Goal: Find specific page/section: Find specific page/section

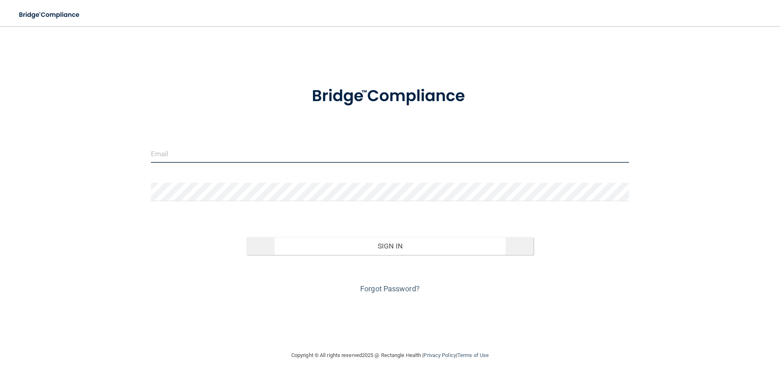
type input "[EMAIL_ADDRESS][DOMAIN_NAME]"
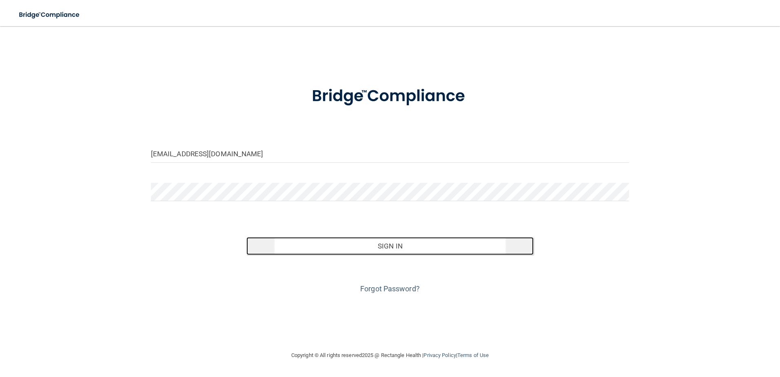
click at [379, 249] on button "Sign In" at bounding box center [390, 246] width 287 height 18
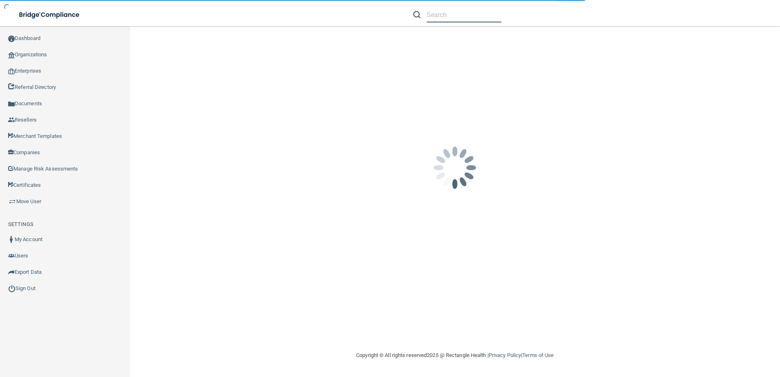
click at [456, 10] on input "text" at bounding box center [464, 14] width 75 height 15
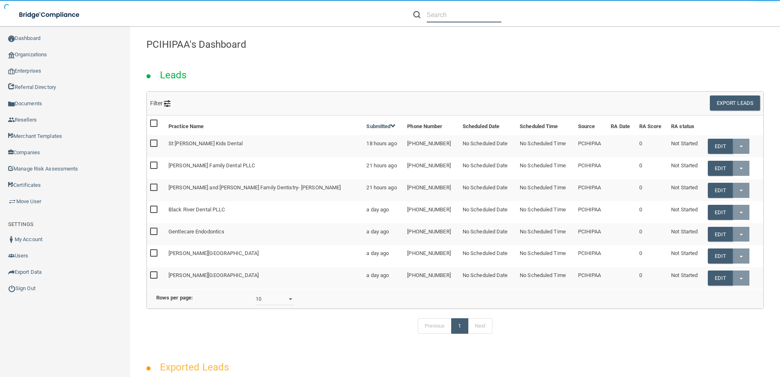
paste input "Van Laecken Orthodontics"
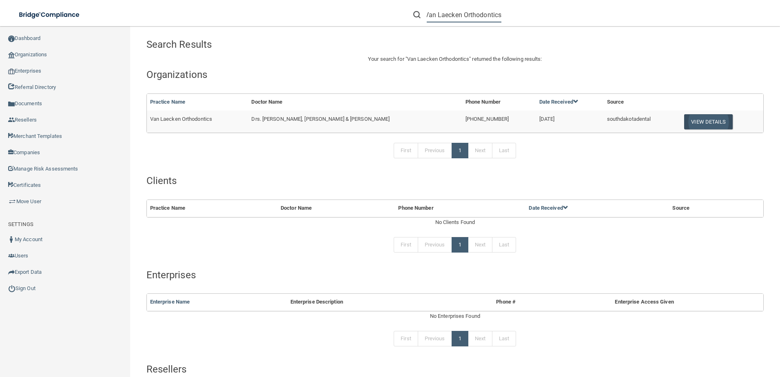
type input "Van Laecken Orthodontics"
click at [708, 127] on button "View Details" at bounding box center [709, 121] width 48 height 15
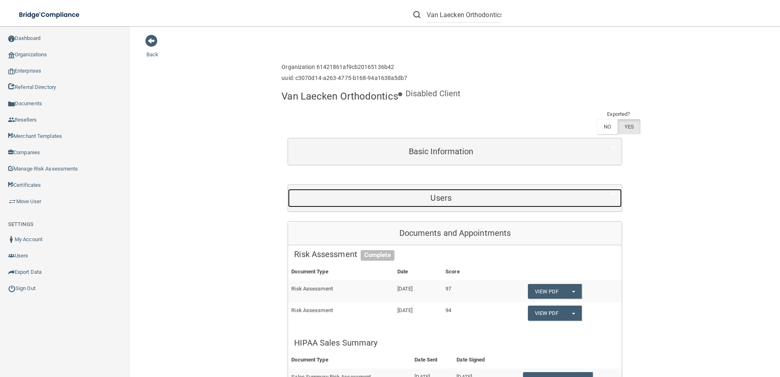
click at [453, 204] on div "Users" at bounding box center [441, 198] width 306 height 18
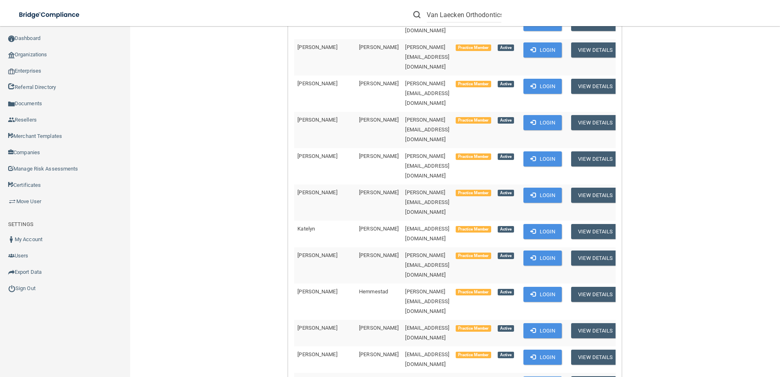
scroll to position [408, 0]
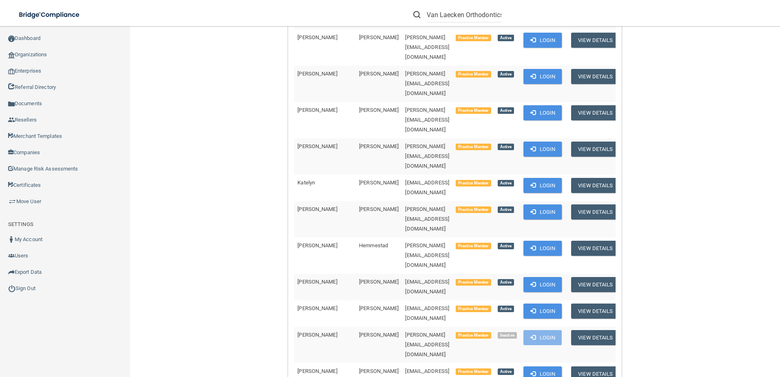
scroll to position [440, 0]
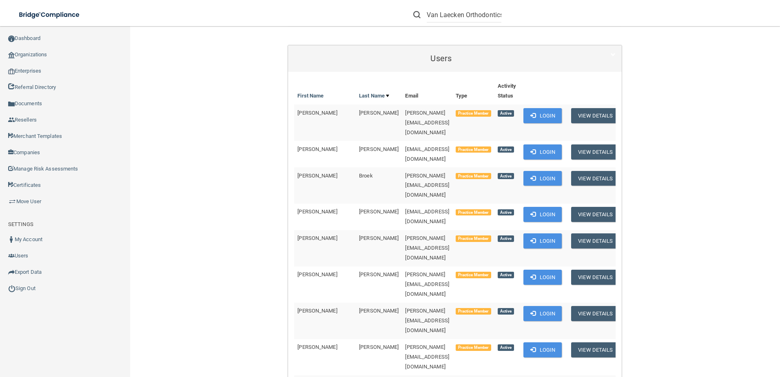
scroll to position [0, 0]
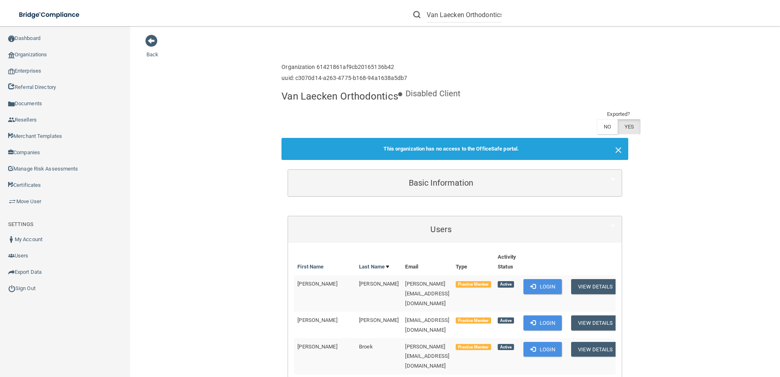
click at [616, 149] on span "×" at bounding box center [618, 149] width 7 height 16
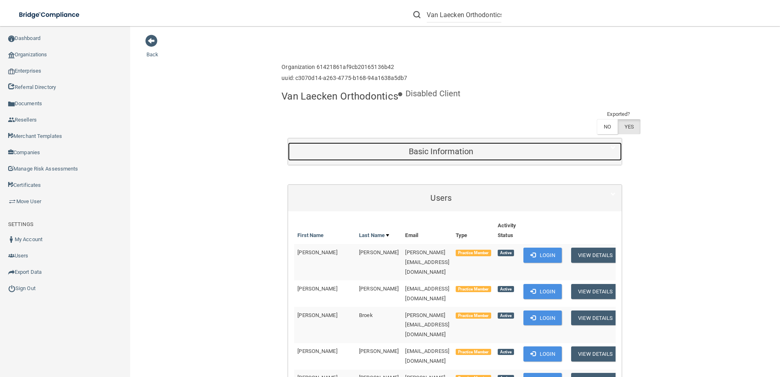
click at [494, 151] on h5 "Basic Information" at bounding box center [441, 151] width 294 height 9
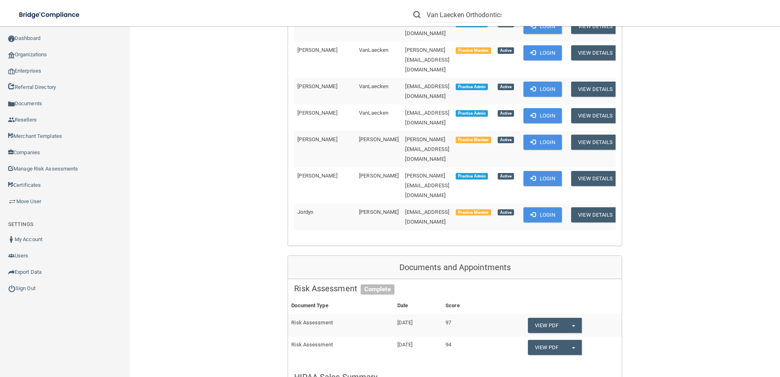
scroll to position [1796, 0]
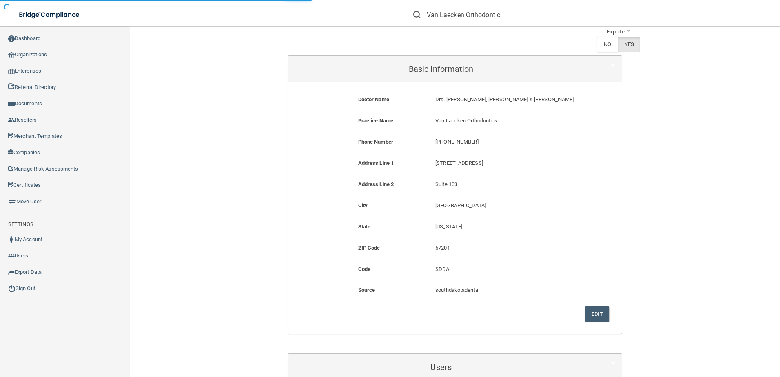
scroll to position [0, 0]
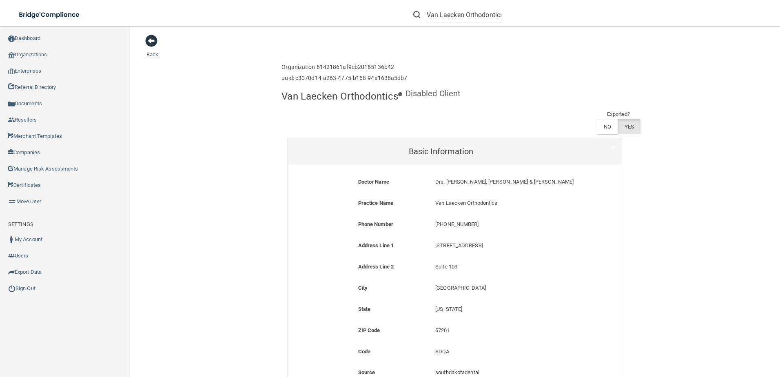
click at [157, 46] on span at bounding box center [151, 41] width 12 height 12
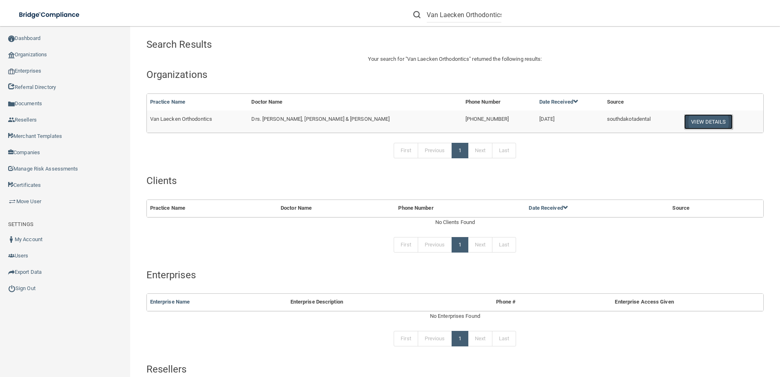
click at [714, 118] on button "View Details" at bounding box center [709, 121] width 48 height 15
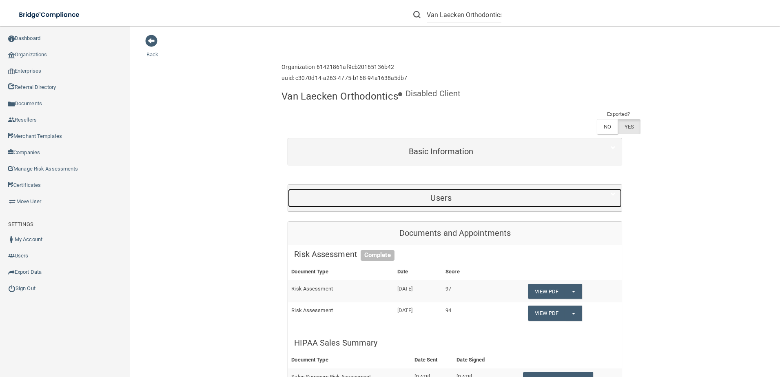
click at [444, 189] on div "Users" at bounding box center [441, 198] width 306 height 18
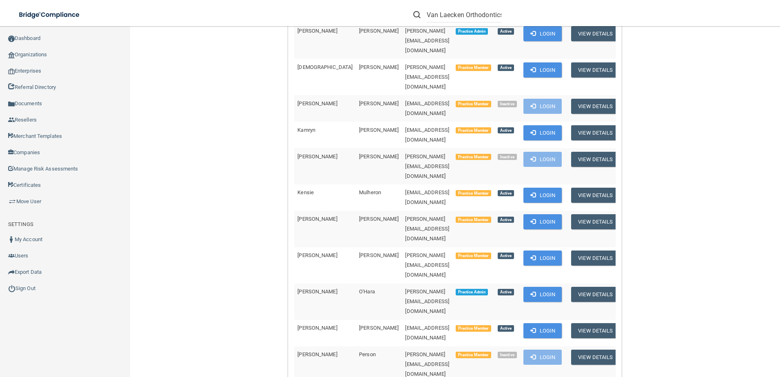
scroll to position [1102, 0]
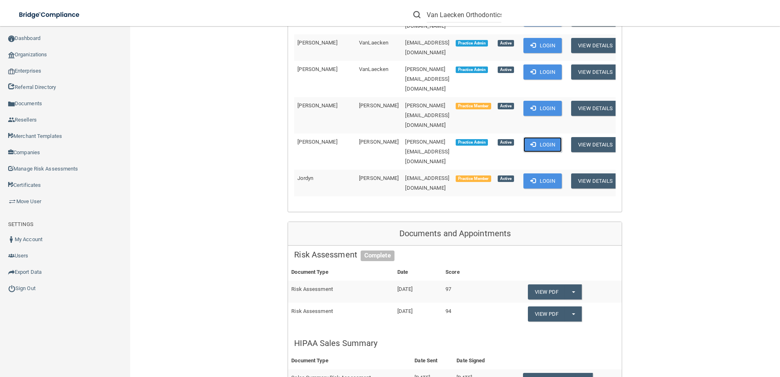
scroll to position [1527, 0]
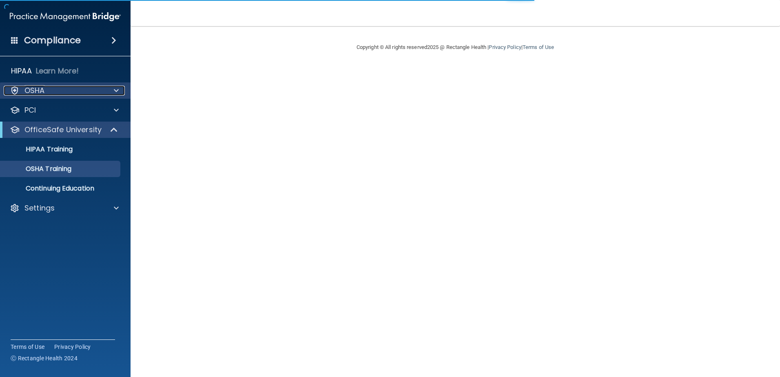
click at [68, 93] on div "OSHA" at bounding box center [54, 91] width 101 height 10
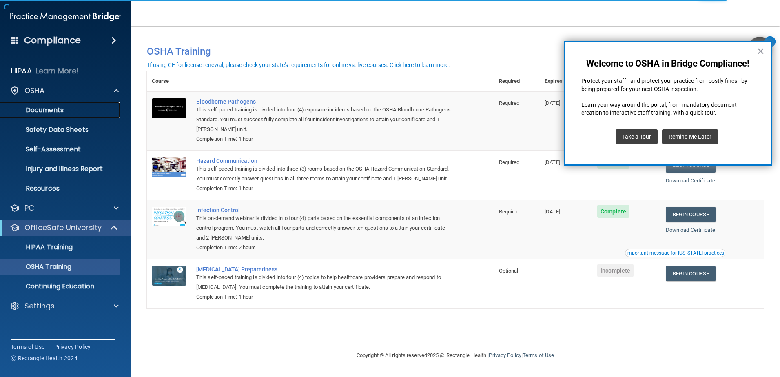
click at [92, 108] on p "Documents" at bounding box center [60, 110] width 111 height 8
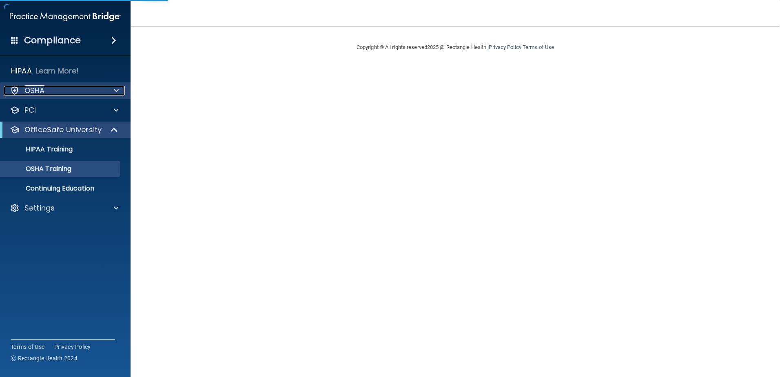
click at [62, 87] on div "OSHA" at bounding box center [54, 91] width 101 height 10
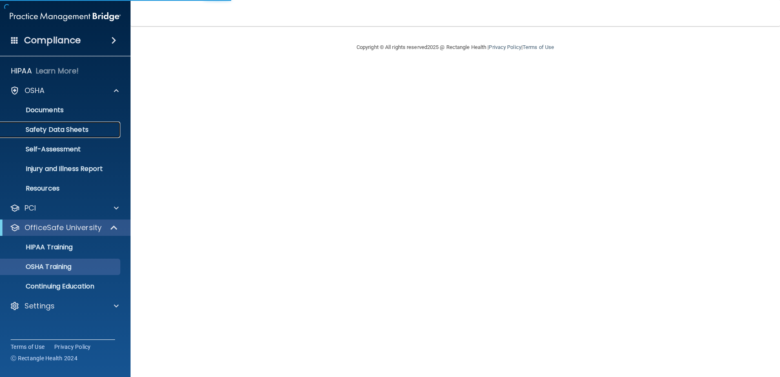
click at [69, 131] on p "Safety Data Sheets" at bounding box center [60, 130] width 111 height 8
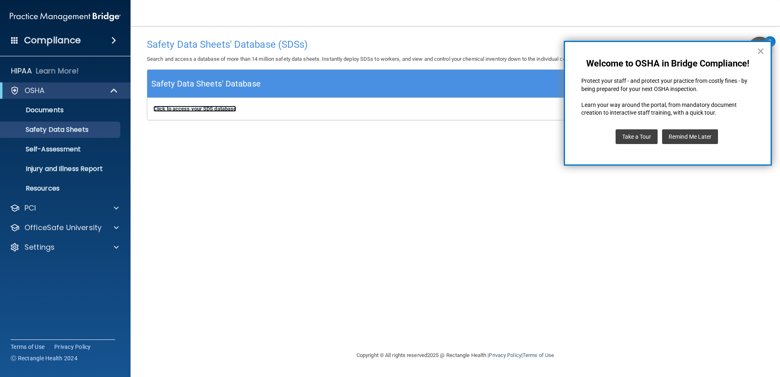
click at [216, 111] on b "Click to access your SDS database" at bounding box center [194, 109] width 83 height 6
